Goal: Task Accomplishment & Management: Manage account settings

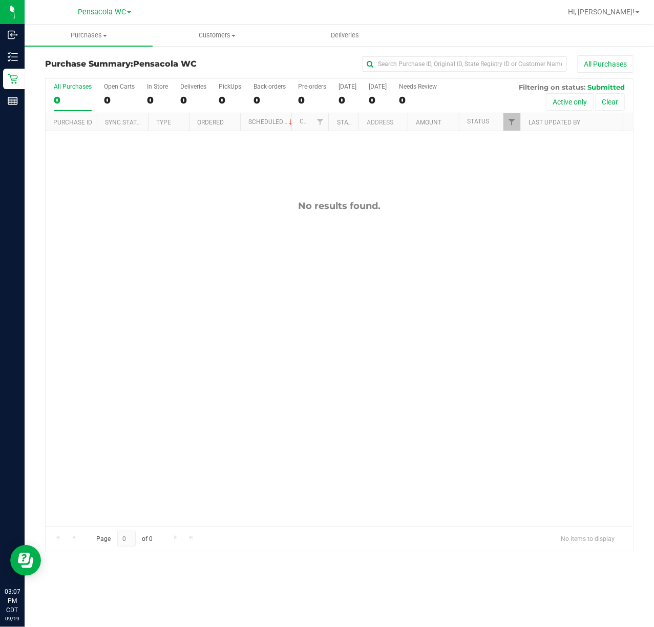
click at [173, 290] on div "No results found." at bounding box center [340, 363] width 588 height 464
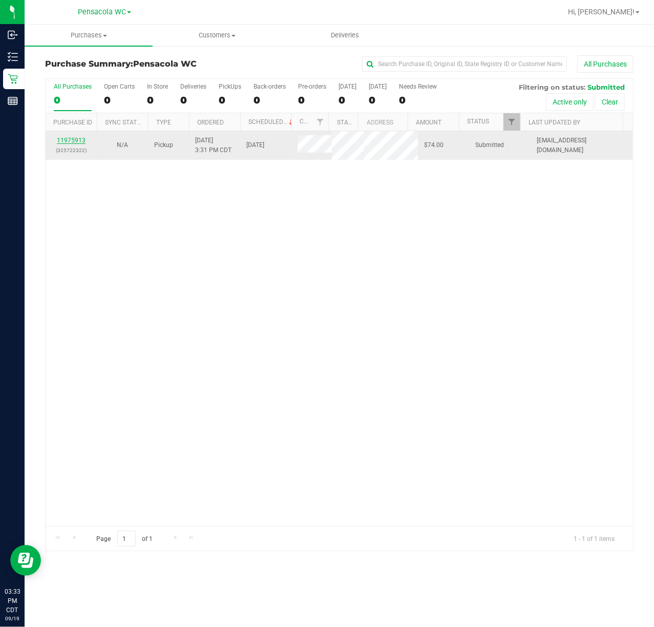
click at [79, 138] on link "11975913" at bounding box center [71, 140] width 29 height 7
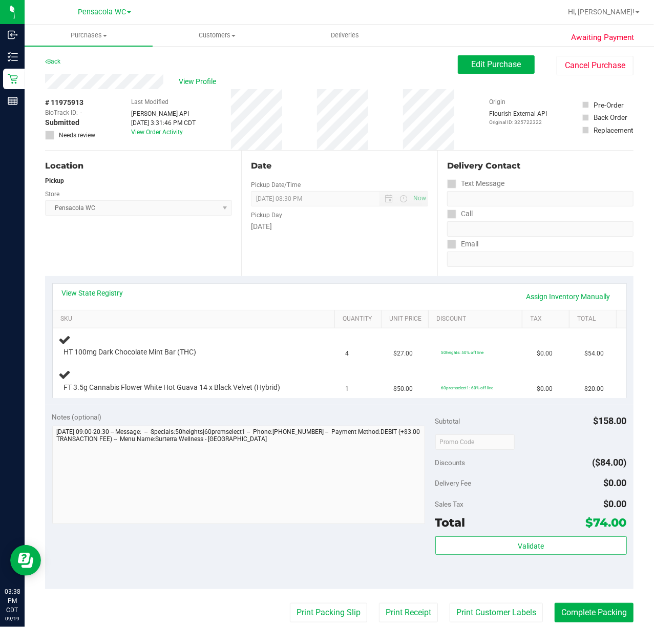
click at [101, 263] on div "Location Pickup Store Pensacola WC Select Store [PERSON_NAME][GEOGRAPHIC_DATA] …" at bounding box center [143, 214] width 196 height 126
click at [100, 252] on div "Location Pickup Store Pensacola WC Select Store [PERSON_NAME][GEOGRAPHIC_DATA] …" at bounding box center [143, 214] width 196 height 126
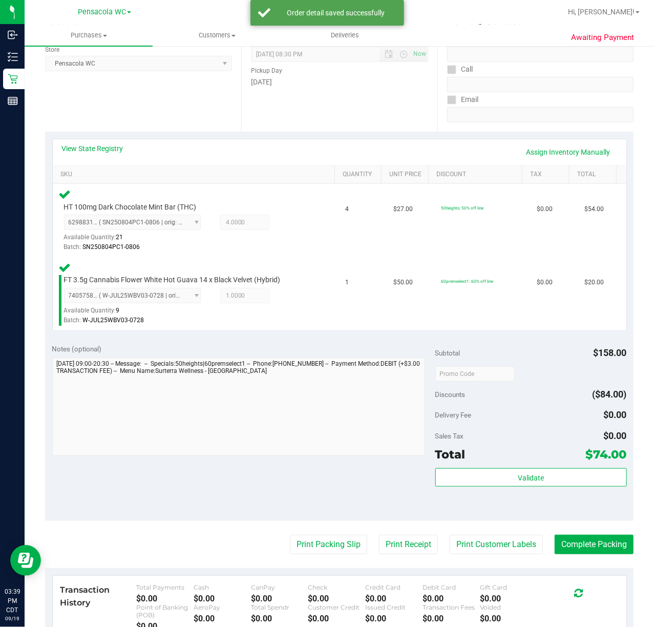
scroll to position [134, 0]
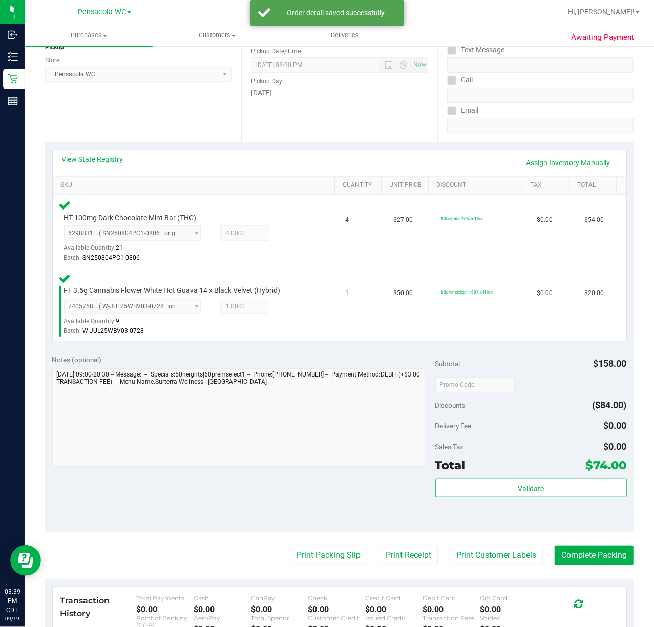
click at [518, 511] on div "Validate" at bounding box center [532, 502] width 192 height 46
click at [451, 492] on button "Validate" at bounding box center [532, 488] width 192 height 18
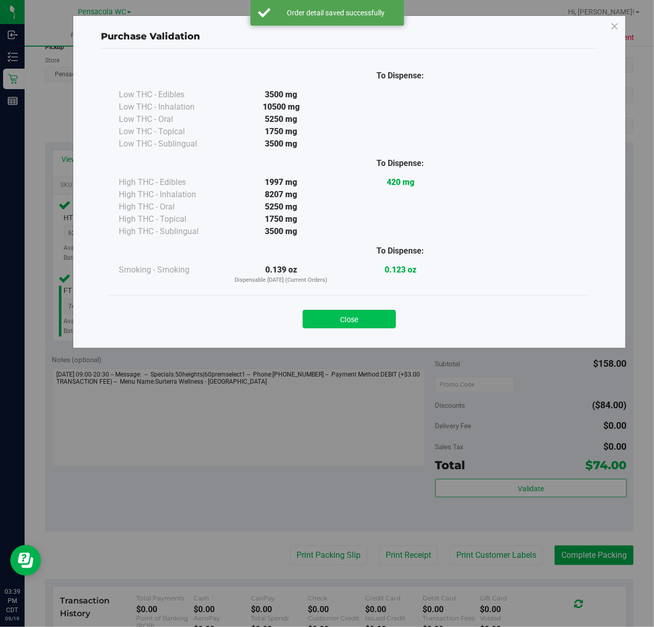
click at [344, 317] on button "Close" at bounding box center [349, 319] width 93 height 18
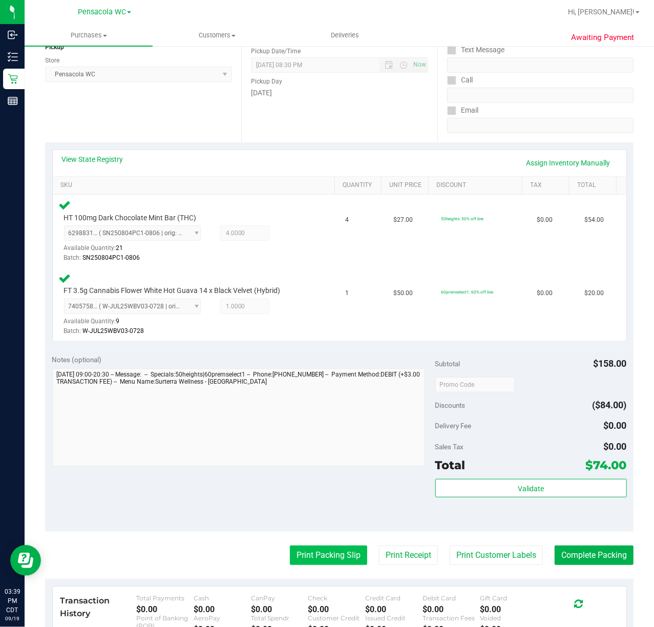
click at [333, 559] on button "Print Packing Slip" at bounding box center [328, 555] width 77 height 19
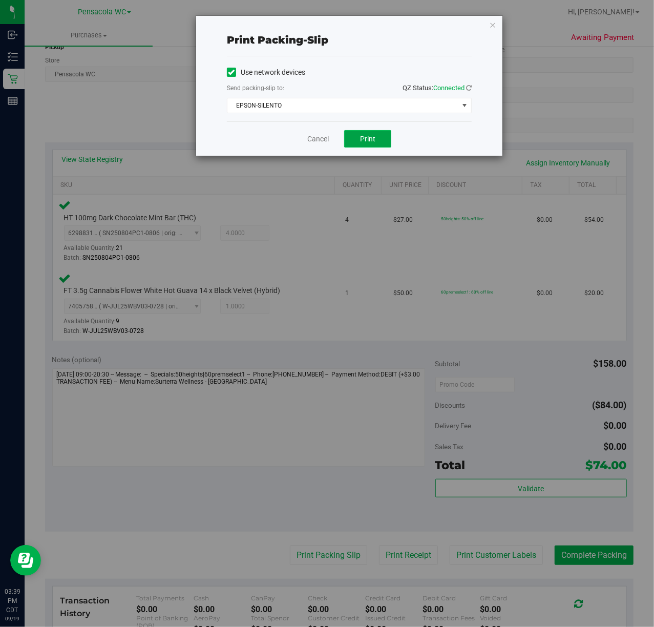
click at [363, 147] on button "Print" at bounding box center [367, 138] width 47 height 17
click at [490, 30] on icon "button" at bounding box center [492, 24] width 7 height 12
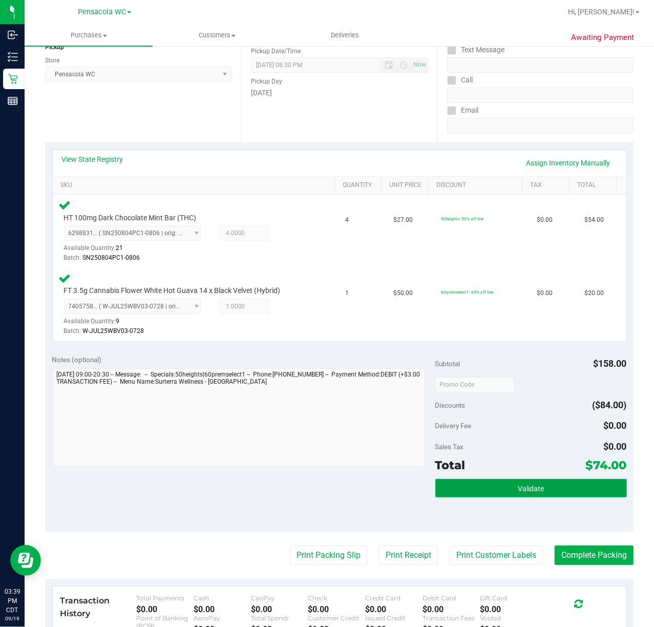
click at [480, 495] on button "Validate" at bounding box center [532, 488] width 192 height 18
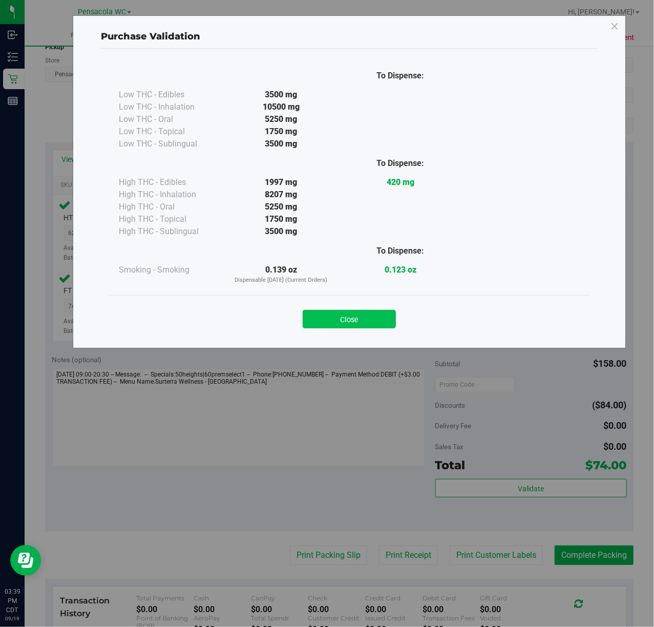
click at [347, 326] on button "Close" at bounding box center [349, 319] width 93 height 18
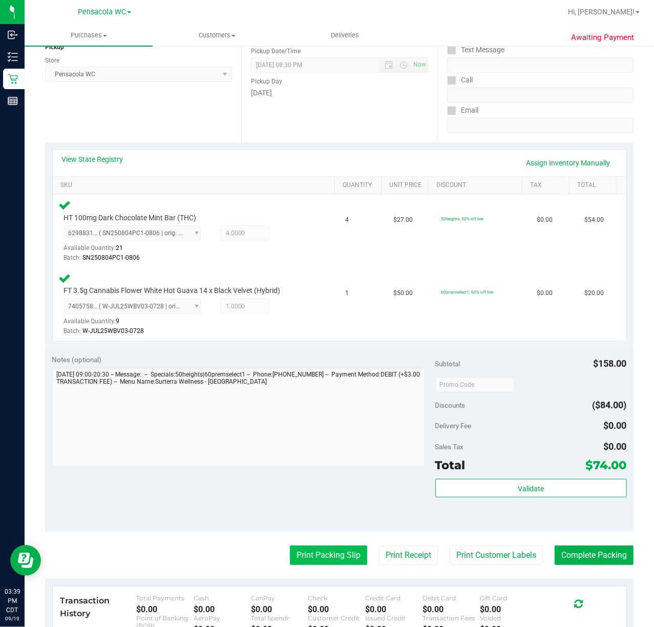
click at [318, 565] on button "Print Packing Slip" at bounding box center [328, 555] width 77 height 19
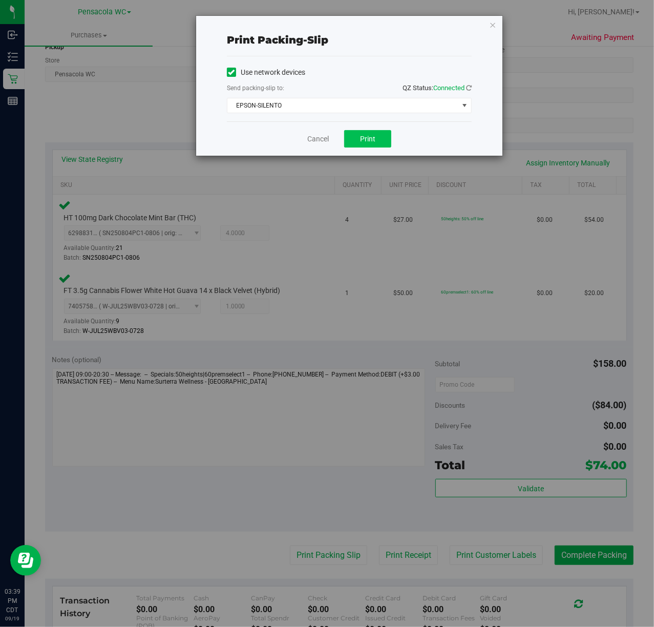
click at [380, 134] on button "Print" at bounding box center [367, 138] width 47 height 17
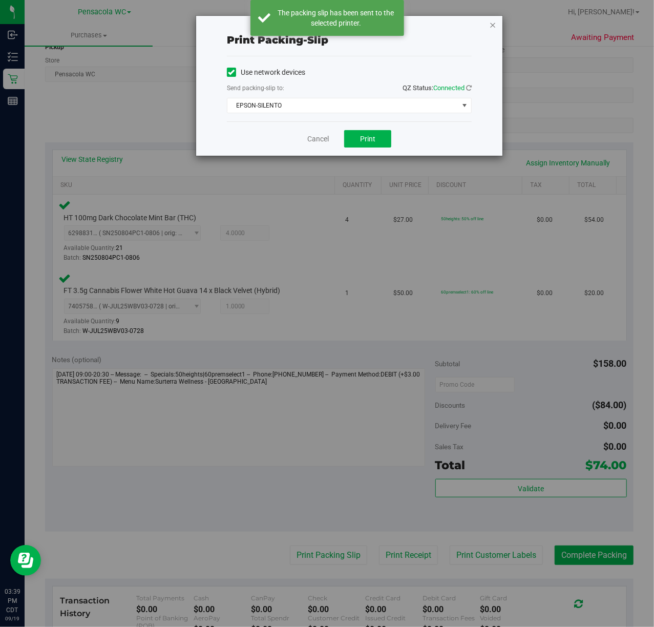
click at [493, 22] on icon "button" at bounding box center [492, 24] width 7 height 12
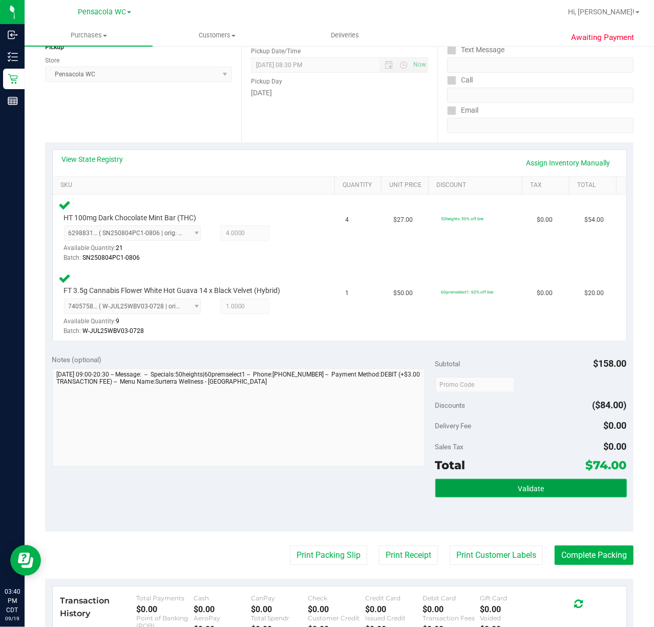
click at [543, 495] on button "Validate" at bounding box center [532, 488] width 192 height 18
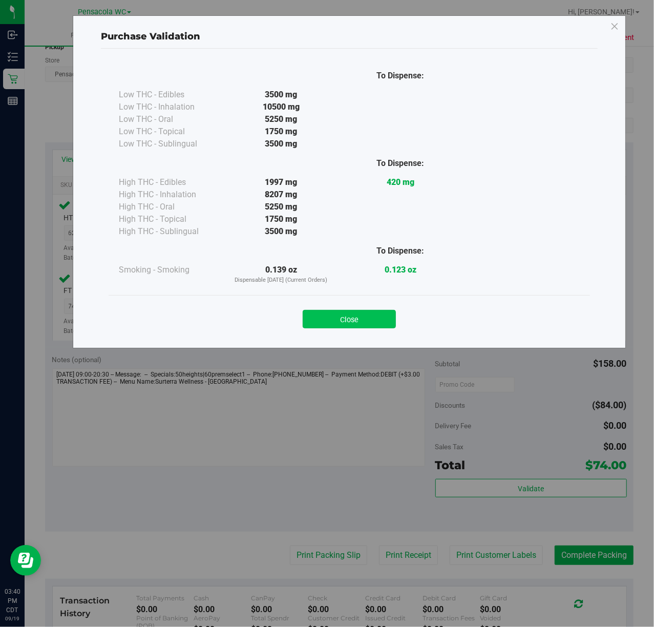
click at [334, 320] on button "Close" at bounding box center [349, 319] width 93 height 18
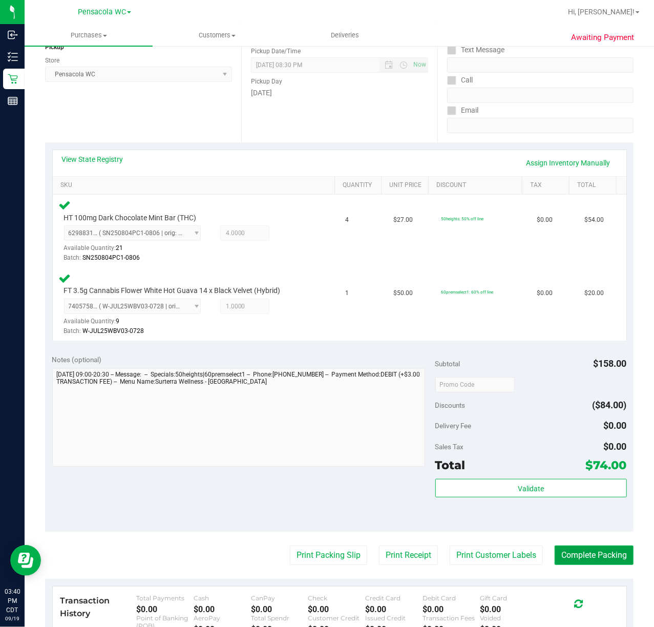
click at [578, 556] on button "Complete Packing" at bounding box center [594, 555] width 79 height 19
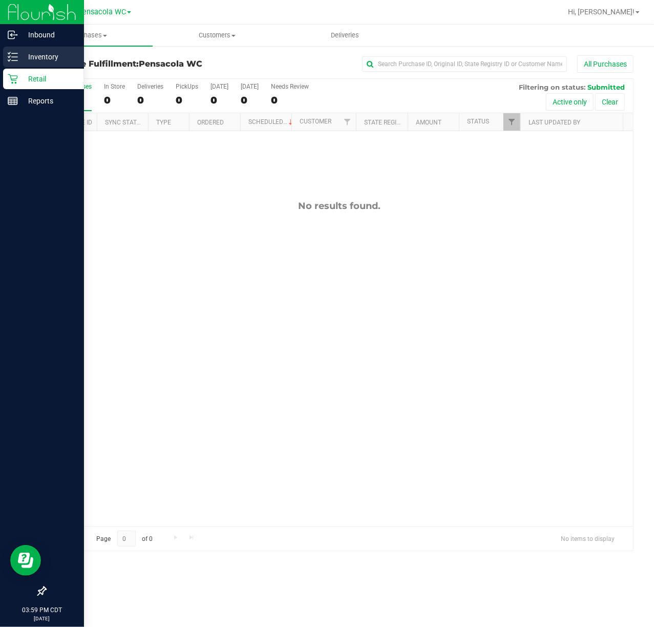
click at [10, 60] on icon at bounding box center [13, 57] width 10 height 10
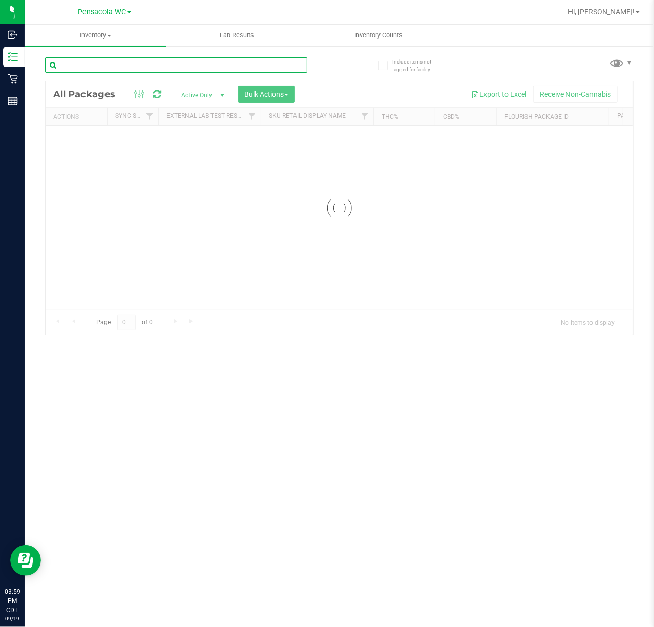
click at [135, 63] on input "text" at bounding box center [176, 64] width 262 height 15
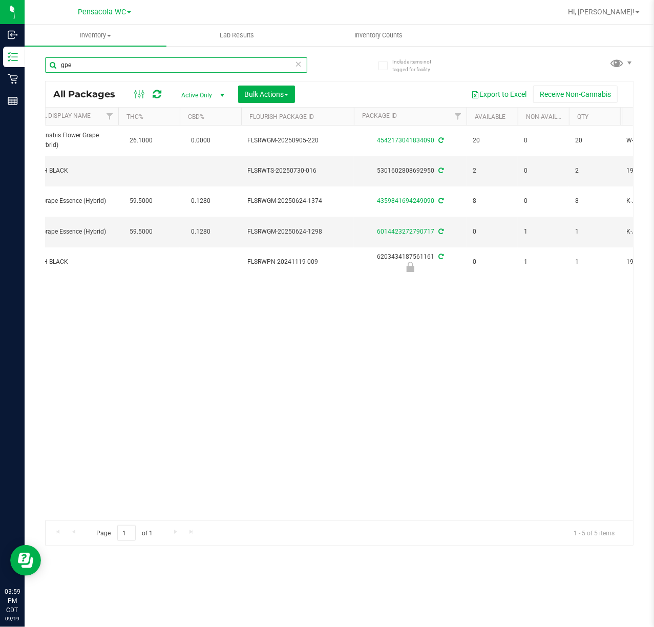
type input "gpe"
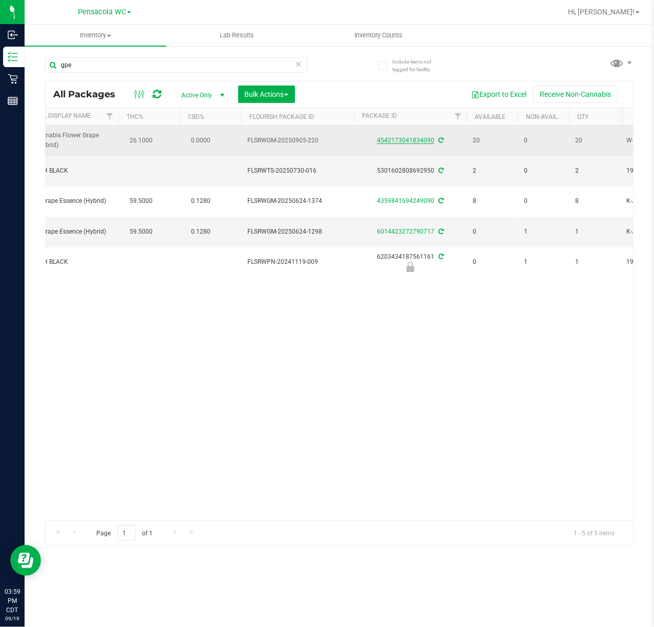
click at [410, 143] on link "4542173041834090" at bounding box center [405, 140] width 57 height 7
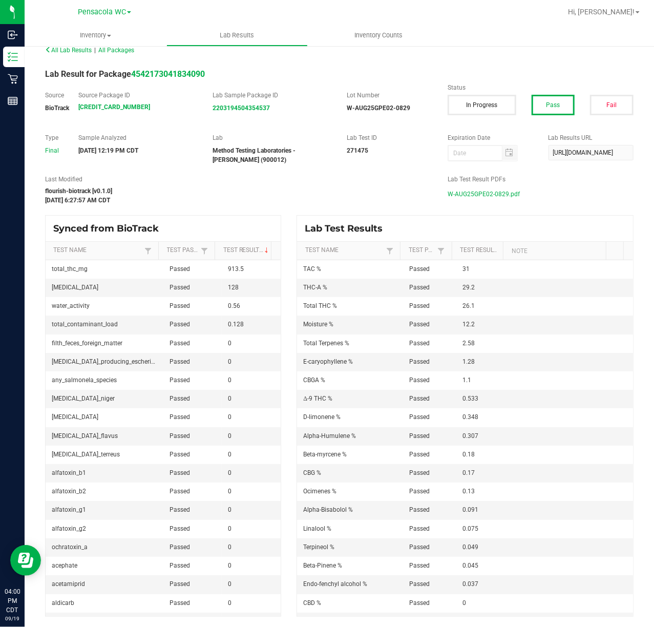
click at [258, 191] on div "flourish-biotrack [v0.1.0]" at bounding box center [238, 191] width 387 height 9
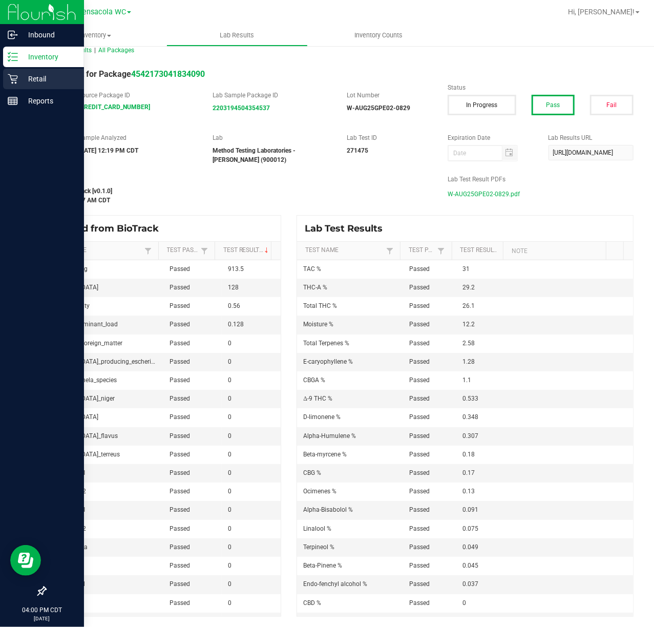
click at [23, 80] on p "Retail" at bounding box center [48, 79] width 61 height 12
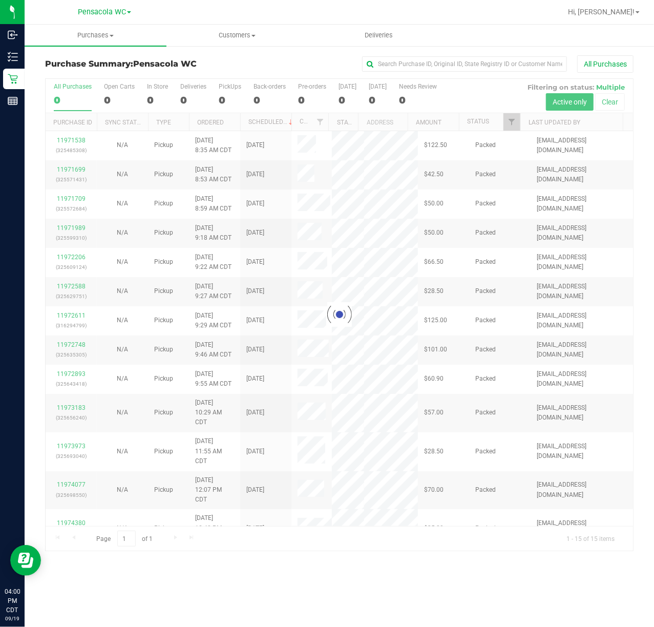
click at [513, 117] on div at bounding box center [340, 315] width 588 height 472
click at [511, 121] on div at bounding box center [340, 315] width 588 height 472
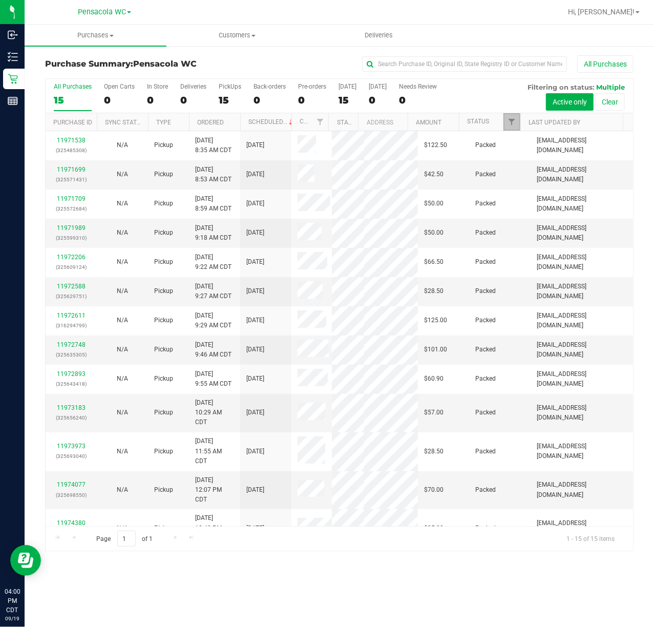
click at [512, 126] on span "Filter" at bounding box center [512, 122] width 8 height 8
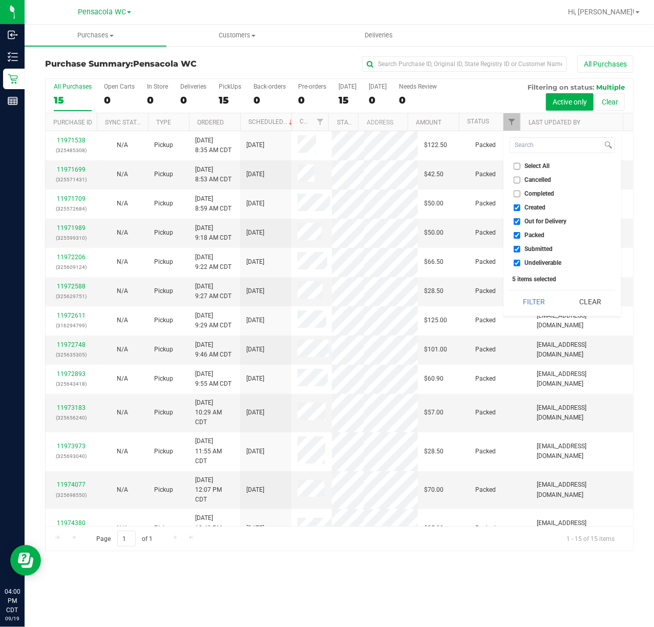
click at [541, 164] on span "Select All" at bounding box center [537, 166] width 25 height 6
click at [521, 164] on input "Select All" at bounding box center [517, 166] width 7 height 7
checkbox input "true"
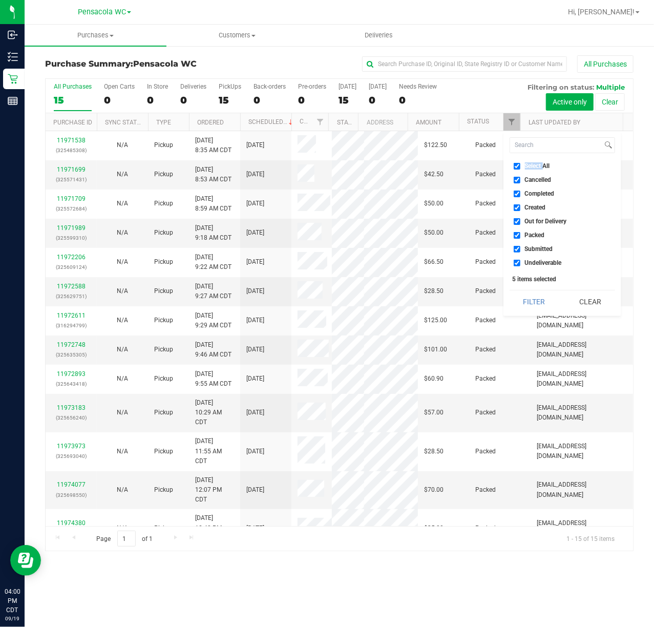
click at [540, 164] on span "Select All" at bounding box center [537, 166] width 25 height 6
click at [521, 164] on input "Select All" at bounding box center [517, 166] width 7 height 7
checkbox input "false"
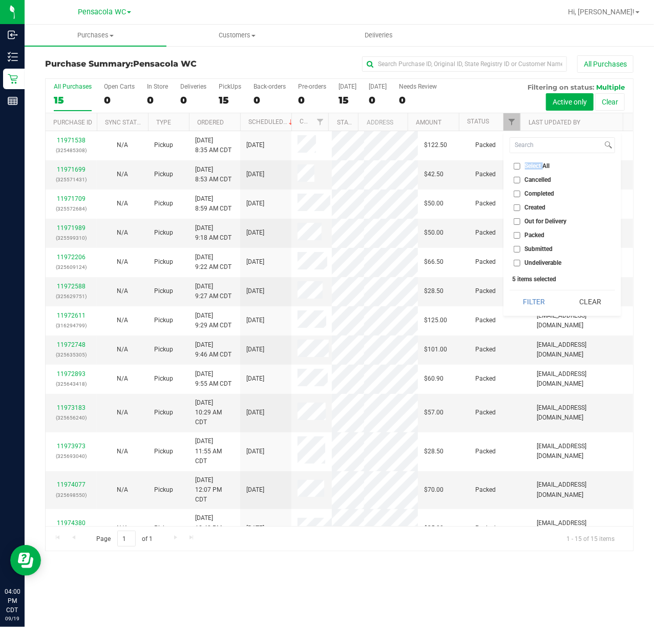
checkbox input "false"
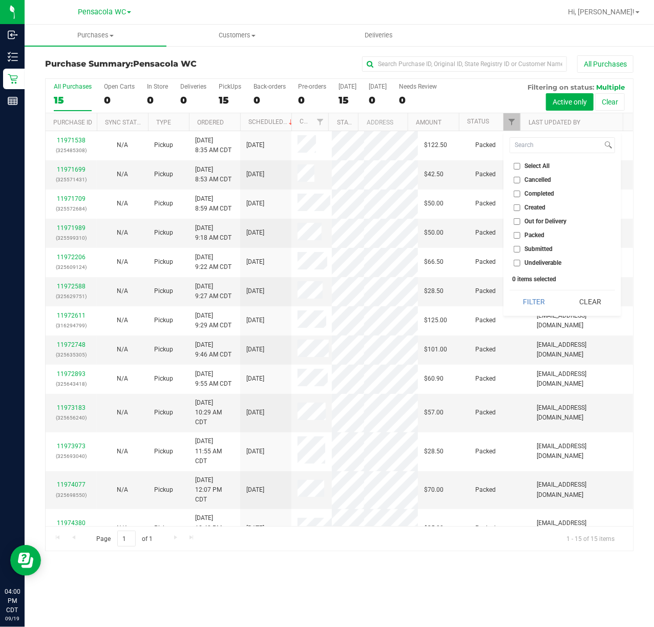
click at [534, 253] on li "Submitted" at bounding box center [563, 249] width 106 height 11
click at [540, 251] on span "Submitted" at bounding box center [539, 249] width 28 height 6
click at [521, 251] on input "Submitted" at bounding box center [517, 249] width 7 height 7
checkbox input "true"
click at [535, 302] on button "Filter" at bounding box center [534, 302] width 49 height 23
